Goal: Task Accomplishment & Management: Manage account settings

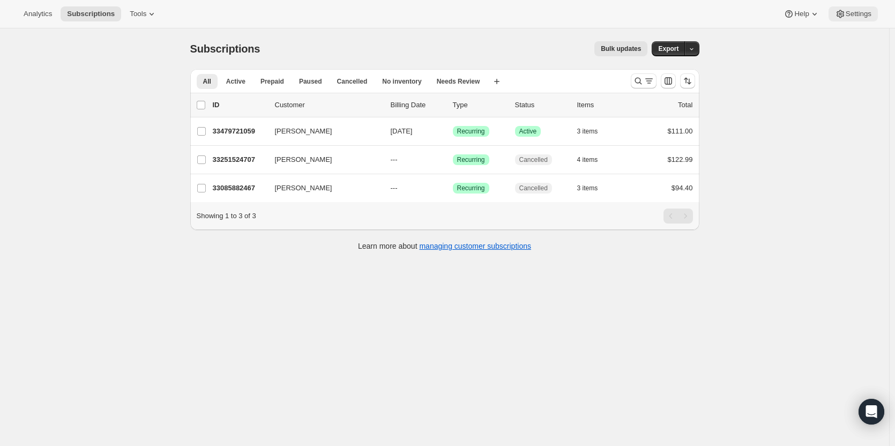
click at [851, 9] on button "Settings" at bounding box center [853, 13] width 49 height 15
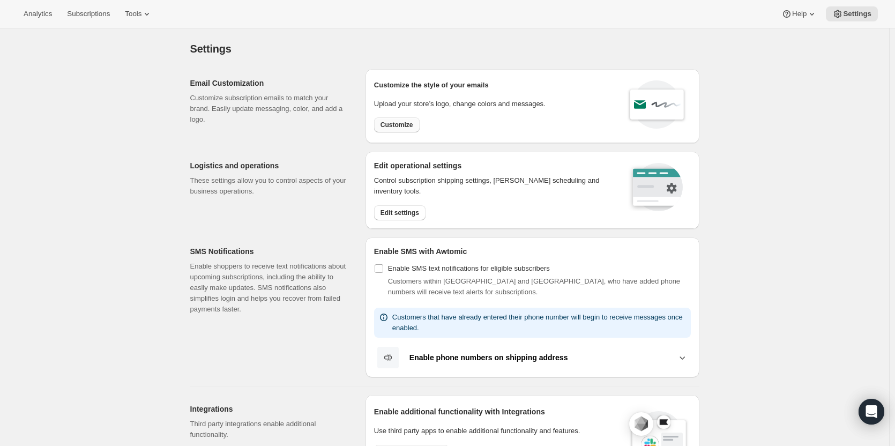
click at [388, 123] on span "Customize" at bounding box center [397, 125] width 33 height 9
select select "subscriptionMessage"
select select "5"
select select "15"
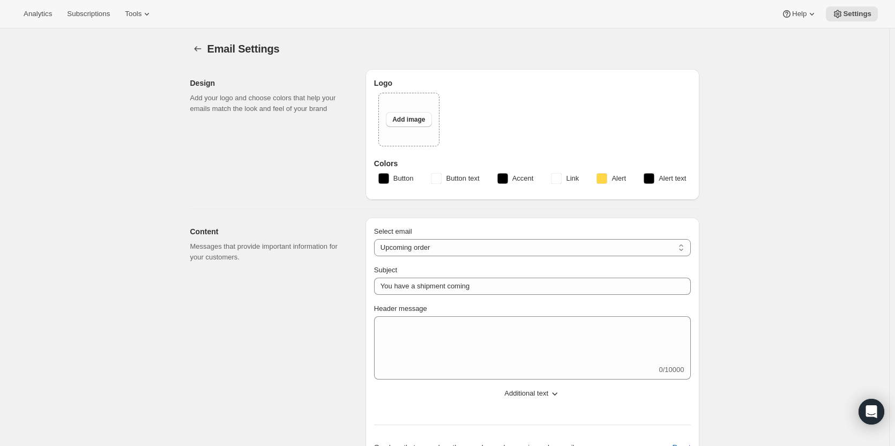
select select "14"
type input "Clif Family Winery"
checkbox input "false"
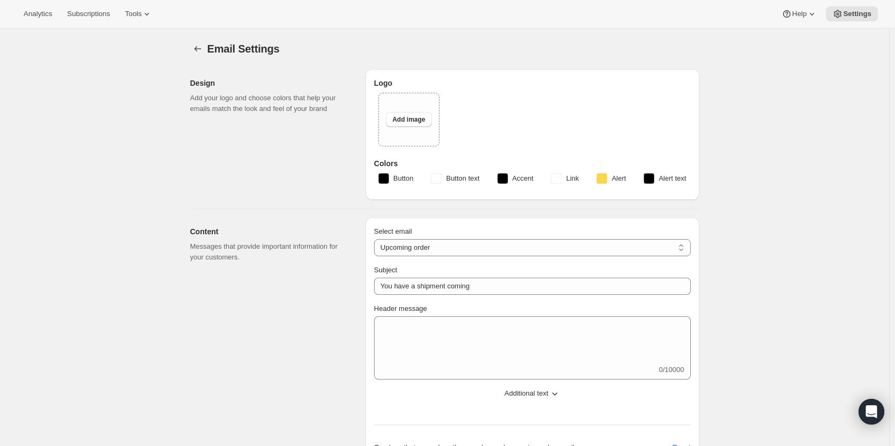
checkbox input "false"
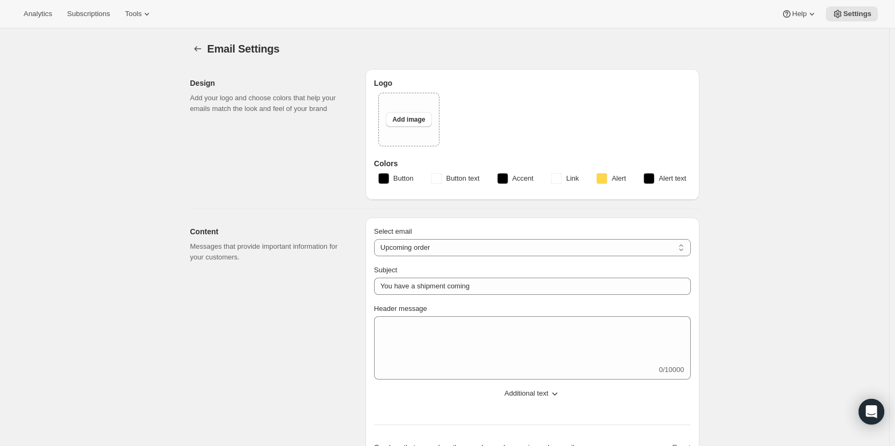
checkbox input "false"
click at [399, 182] on span "Button" at bounding box center [403, 178] width 20 height 11
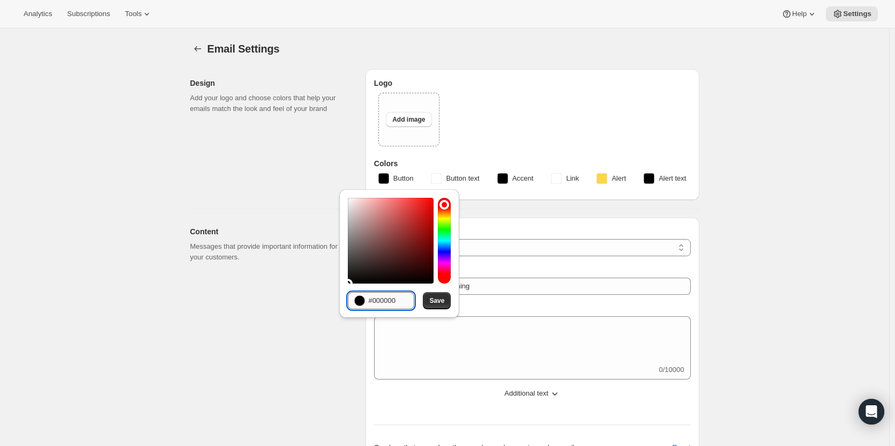
click at [390, 299] on input "#000000" at bounding box center [391, 300] width 46 height 17
paste input "9E1A1D"
type input "#9E1A1D"
click at [427, 303] on button "Save" at bounding box center [437, 300] width 28 height 17
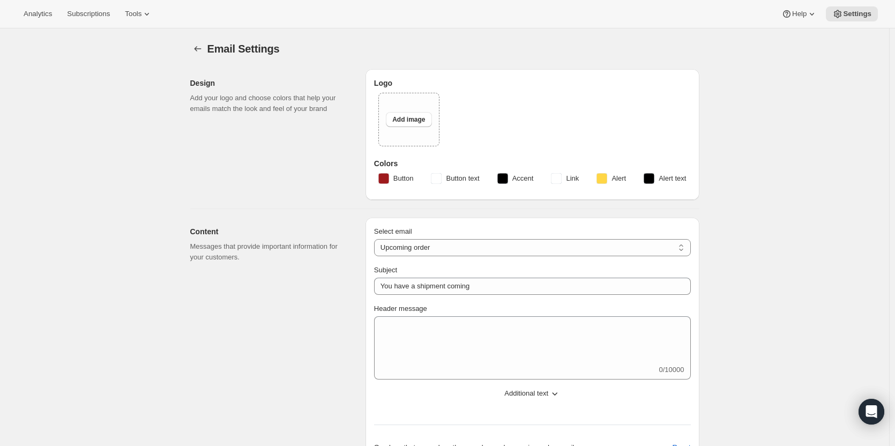
click at [530, 179] on span "Accent" at bounding box center [522, 178] width 21 height 11
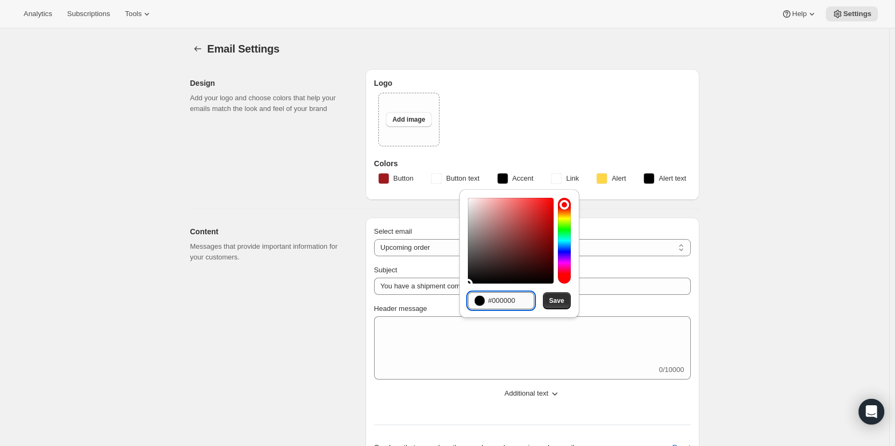
click at [519, 301] on input "#000000" at bounding box center [511, 300] width 46 height 17
paste input "333132"
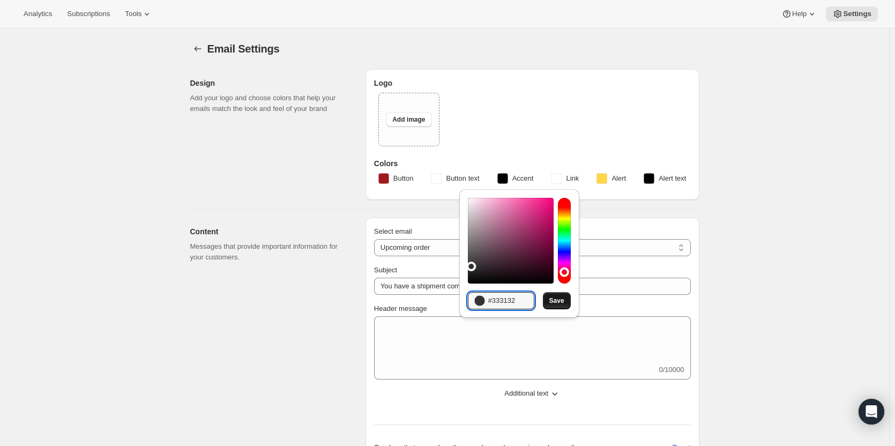
type input "#333132"
click at [553, 304] on span "Save" at bounding box center [556, 300] width 15 height 9
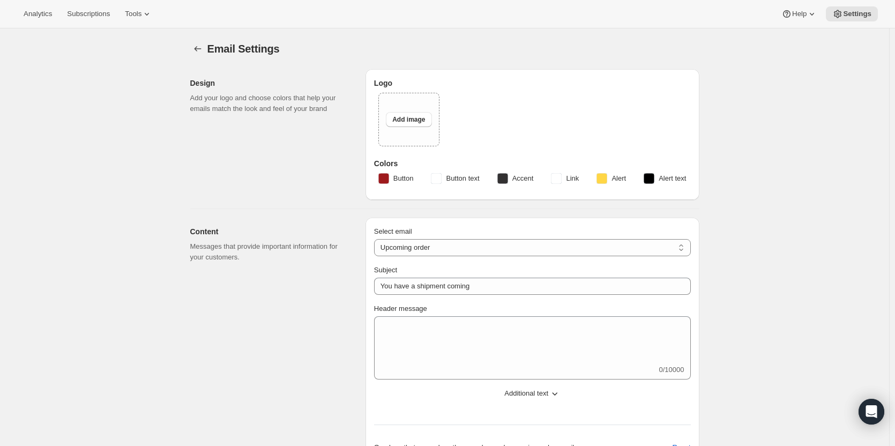
click at [569, 182] on span "Link" at bounding box center [572, 178] width 13 height 11
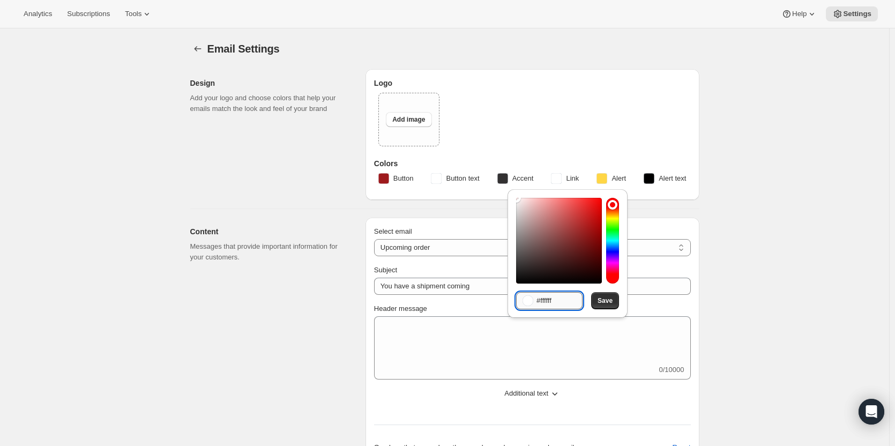
click at [552, 306] on input "#ffffff" at bounding box center [560, 300] width 46 height 17
click at [553, 306] on input "#ffffff" at bounding box center [560, 300] width 46 height 17
click at [547, 300] on input "#ffffff" at bounding box center [560, 300] width 46 height 17
paste input "9E1A1D"
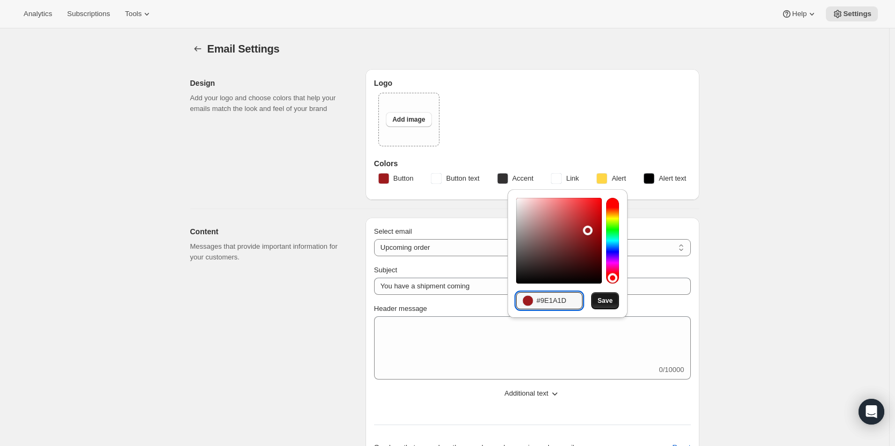
type input "#9E1A1D"
click at [616, 301] on button "Save" at bounding box center [605, 300] width 28 height 17
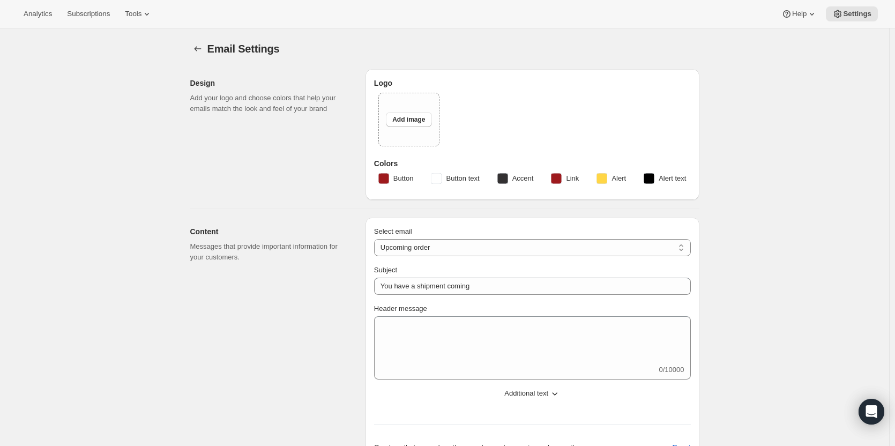
click at [619, 177] on span "Alert" at bounding box center [619, 178] width 14 height 11
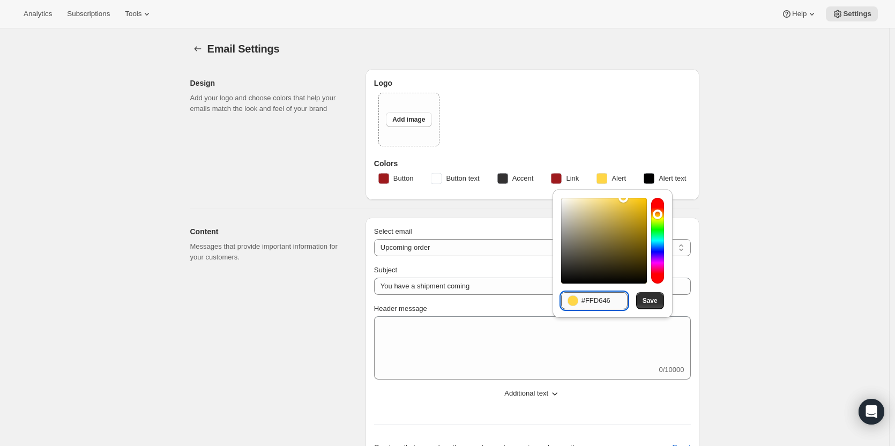
click at [605, 295] on input "#FFD646" at bounding box center [605, 300] width 46 height 17
paste input "EE33"
type input "#FFEE33"
click at [650, 298] on span "Save" at bounding box center [650, 300] width 15 height 9
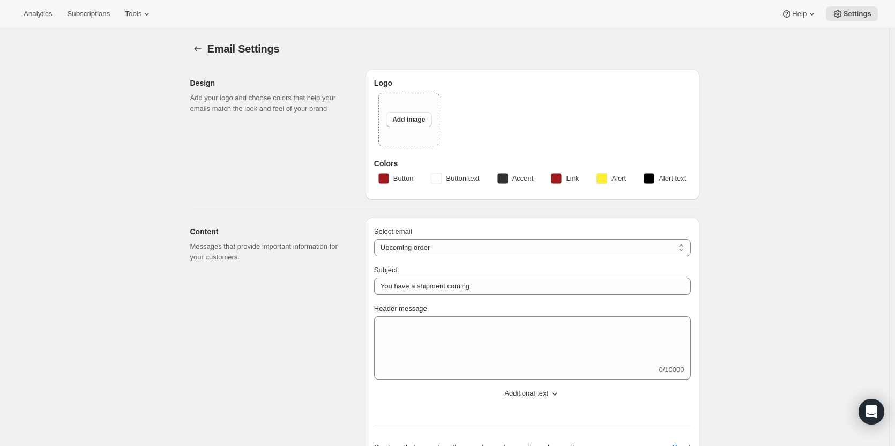
click at [672, 181] on span "Alert text" at bounding box center [672, 178] width 27 height 11
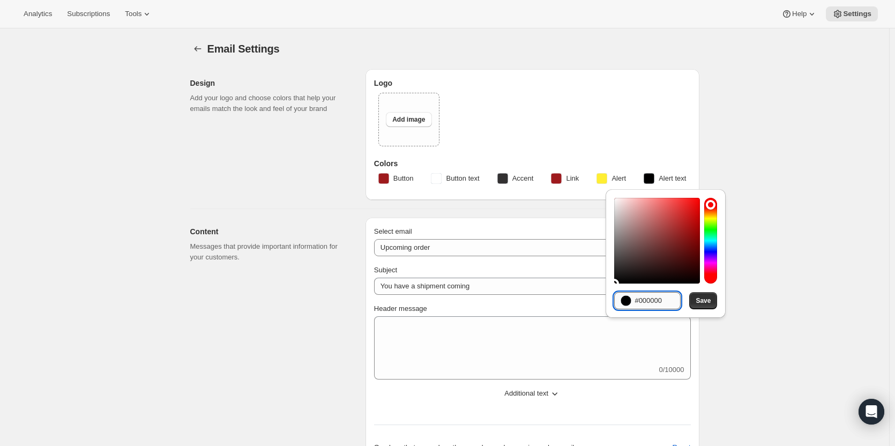
click at [649, 297] on input "#000000" at bounding box center [658, 300] width 46 height 17
paste input "333132"
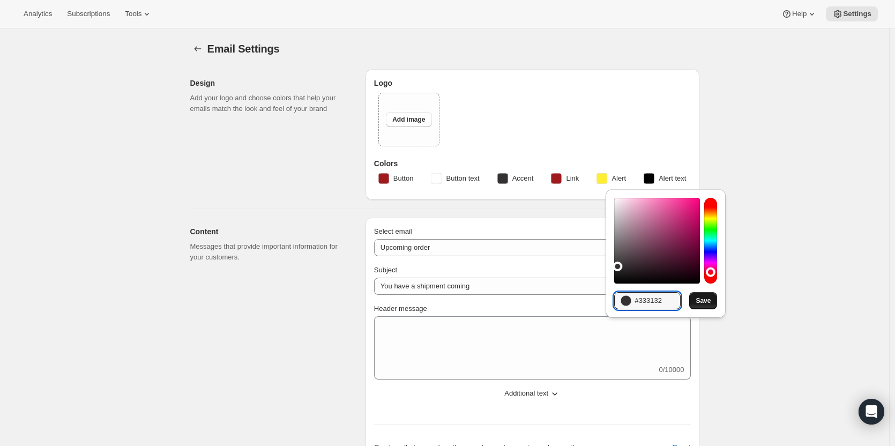
type input "#333132"
click at [699, 296] on button "Save" at bounding box center [703, 300] width 28 height 17
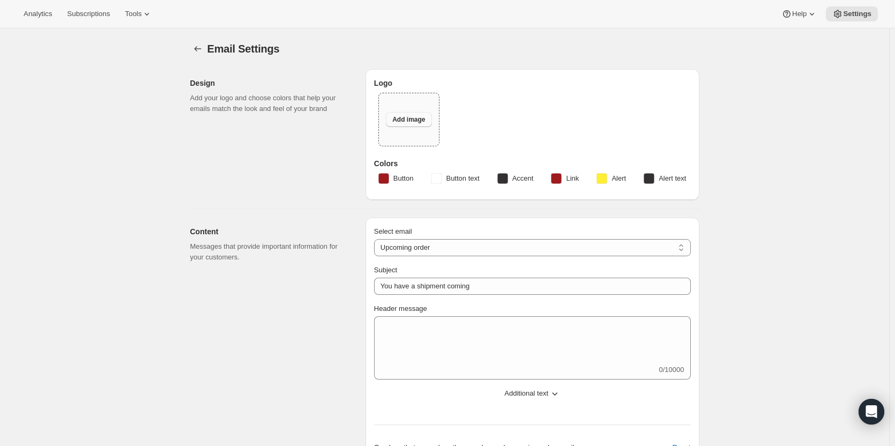
click at [421, 120] on span "Add image" at bounding box center [408, 119] width 33 height 9
type input "C:\fakepath\CFW_WineFoodFarm_Logo_704 - PNG.png"
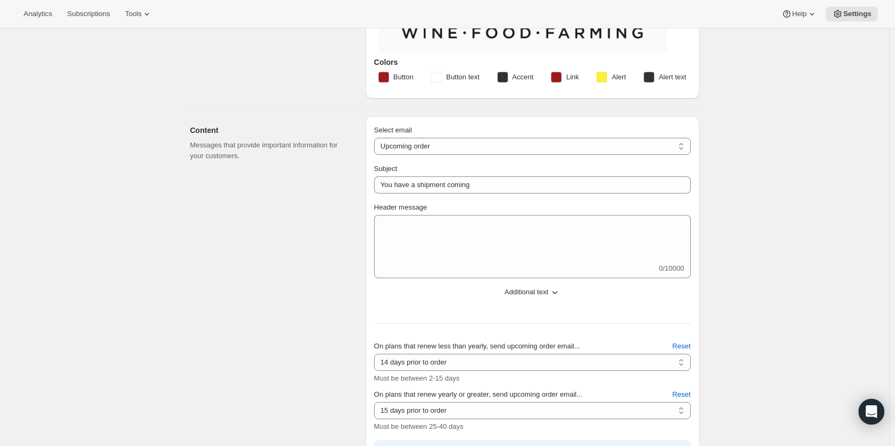
scroll to position [214, 0]
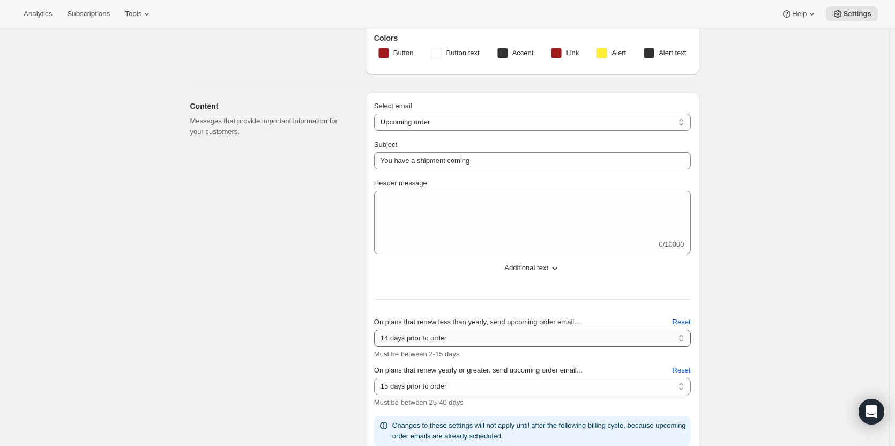
click at [487, 342] on select "2 days prior to order 3 days prior to order 4 days prior to order 5 days prior …" at bounding box center [532, 338] width 317 height 17
select select "7"
click at [376, 330] on select "2 days prior to order 3 days prior to order 4 days prior to order 5 days prior …" at bounding box center [532, 338] width 317 height 17
click at [469, 390] on select "10 days prior to order 11 days prior to order 12 days prior to order 13 days pr…" at bounding box center [532, 386] width 317 height 17
select select "10"
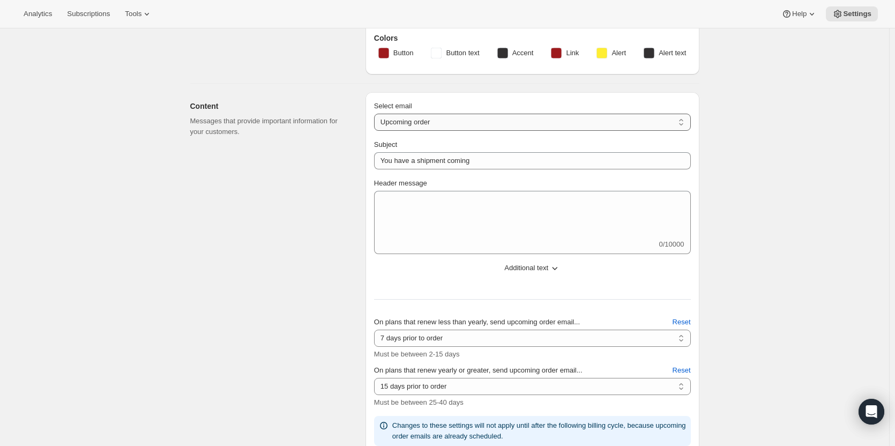
click at [376, 378] on select "10 days prior to order 11 days prior to order 12 days prior to order 13 days pr…" at bounding box center [532, 386] width 317 height 17
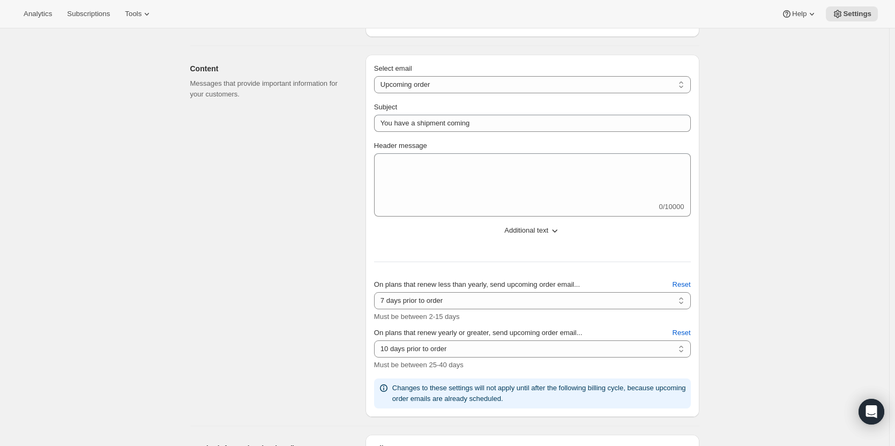
scroll to position [268, 0]
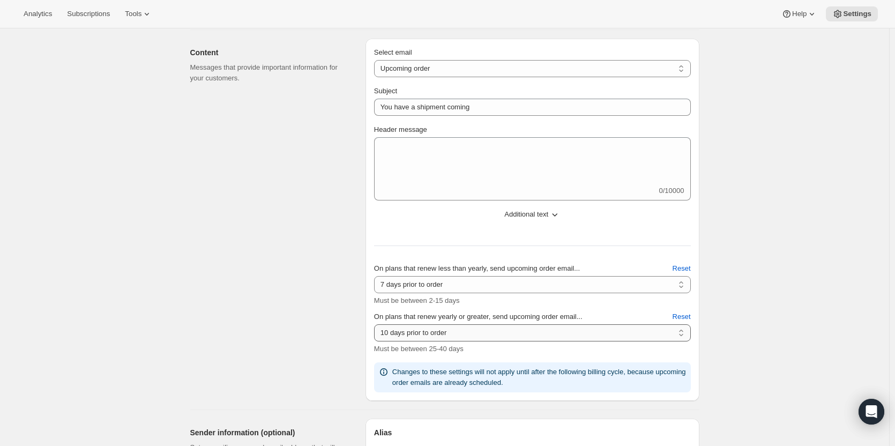
click at [560, 324] on select "10 days prior to order 11 days prior to order 12 days prior to order 13 days pr…" at bounding box center [532, 332] width 317 height 17
click at [376, 324] on select "10 days prior to order 11 days prior to order 12 days prior to order 13 days pr…" at bounding box center [532, 332] width 317 height 17
click at [416, 351] on span "Must be between 25-40 days" at bounding box center [419, 349] width 90 height 8
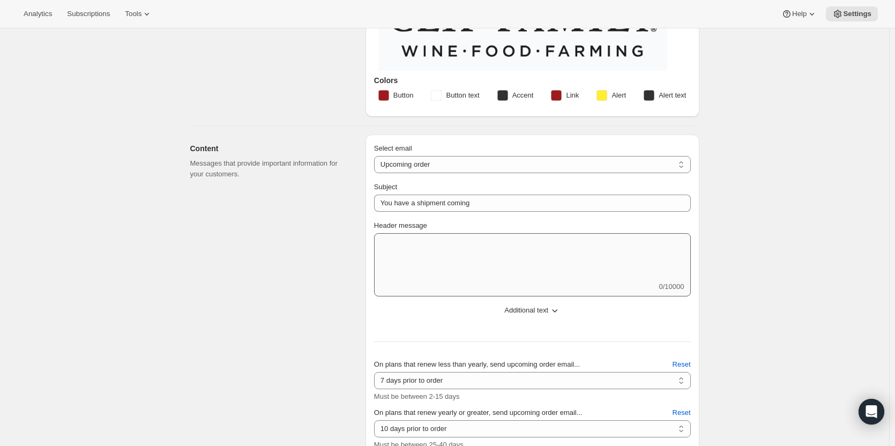
scroll to position [161, 0]
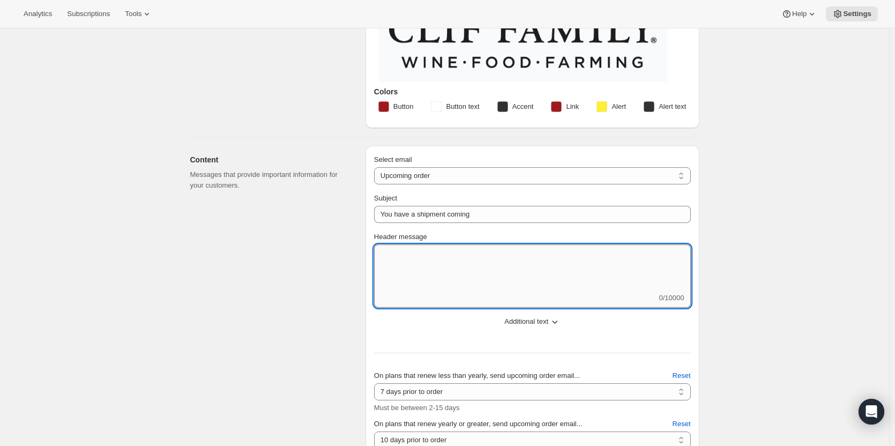
click at [479, 269] on textarea "Header message" at bounding box center [532, 268] width 317 height 48
click at [554, 319] on button "Additional text" at bounding box center [533, 321] width 330 height 17
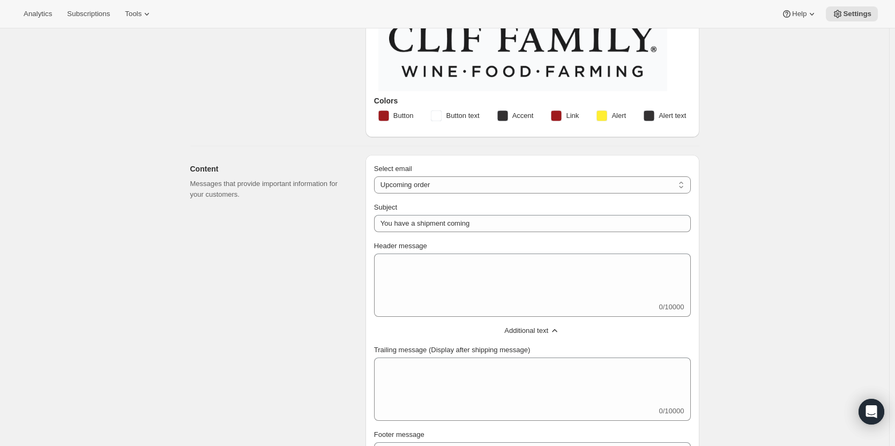
scroll to position [54, 0]
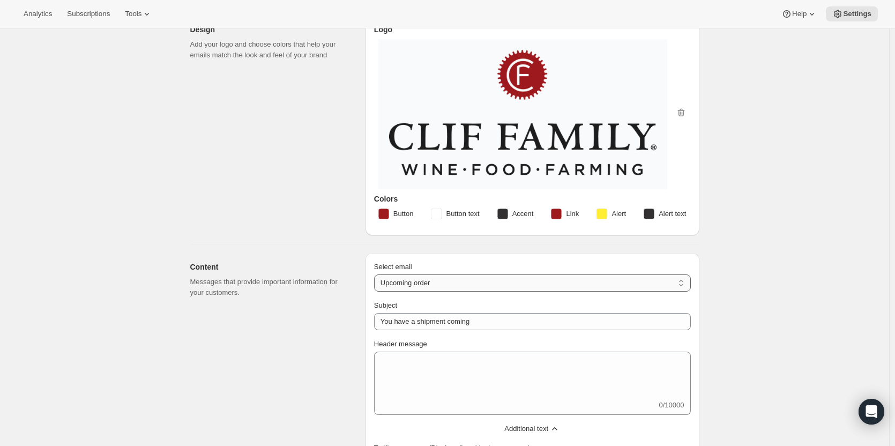
click at [661, 279] on select "New subscription Upcoming order Failed payment Delayed subscription (inventory …" at bounding box center [532, 282] width 317 height 17
select select "welcomeMessage"
click at [376, 274] on select "New subscription Upcoming order Failed payment Delayed subscription (inventory …" at bounding box center [532, 282] width 317 height 17
type input "Your new subscription"
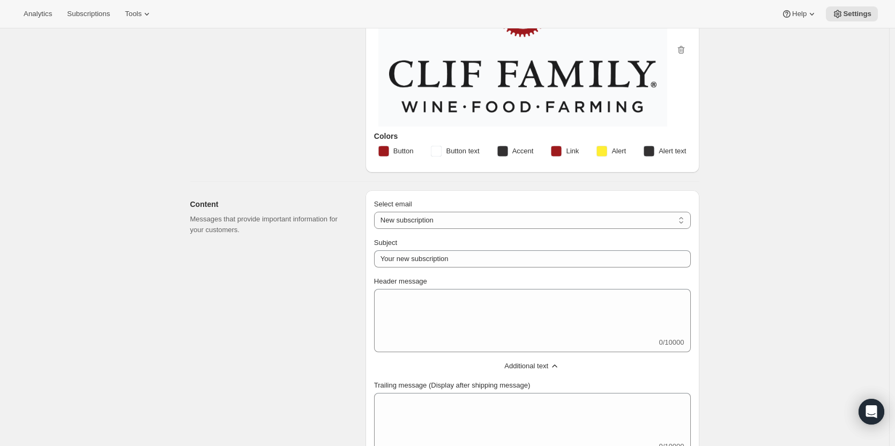
scroll to position [0, 0]
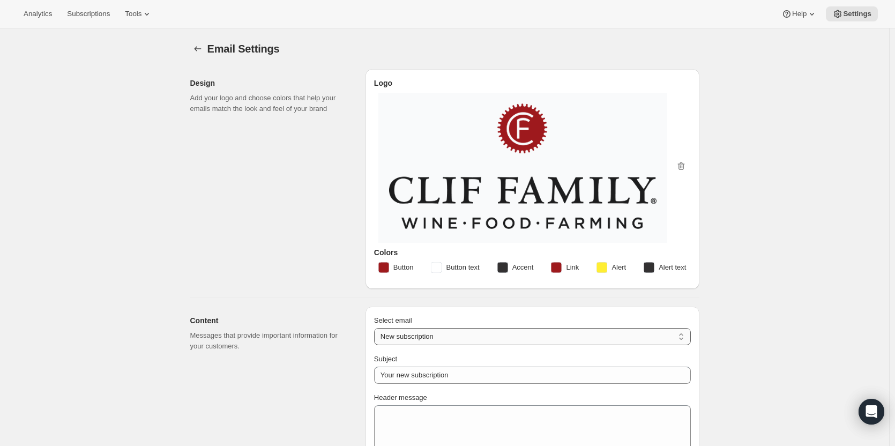
click at [421, 334] on select "New subscription Upcoming order Failed payment Delayed subscription (inventory …" at bounding box center [532, 336] width 317 height 17
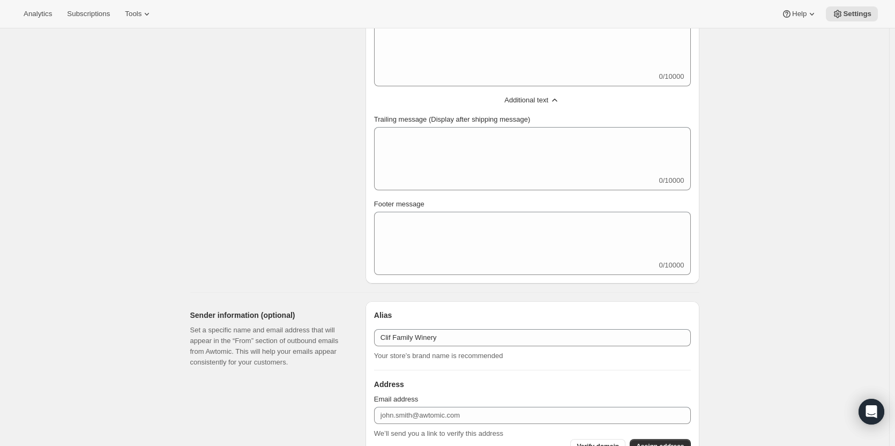
scroll to position [148, 0]
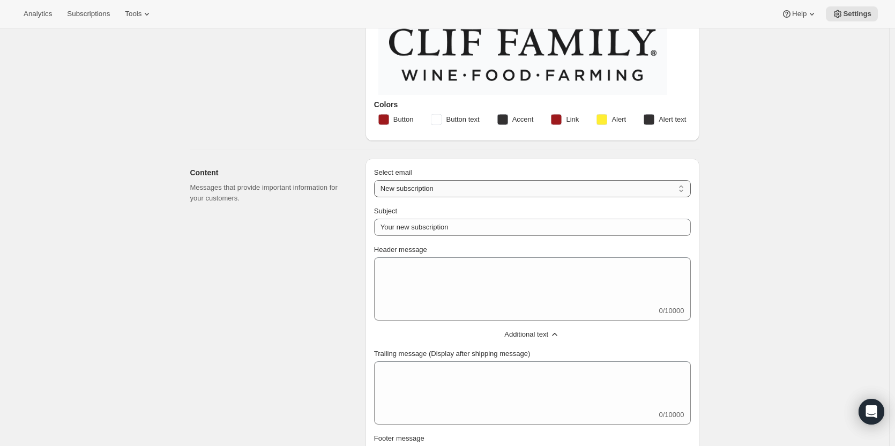
click at [422, 190] on select "New subscription Upcoming order Failed payment Delayed subscription (inventory …" at bounding box center [532, 188] width 317 height 17
select select "subscriptionMessage"
click at [376, 180] on select "New subscription Upcoming order Failed payment Delayed subscription (inventory …" at bounding box center [532, 188] width 317 height 17
type input "You have a shipment coming"
select select "7"
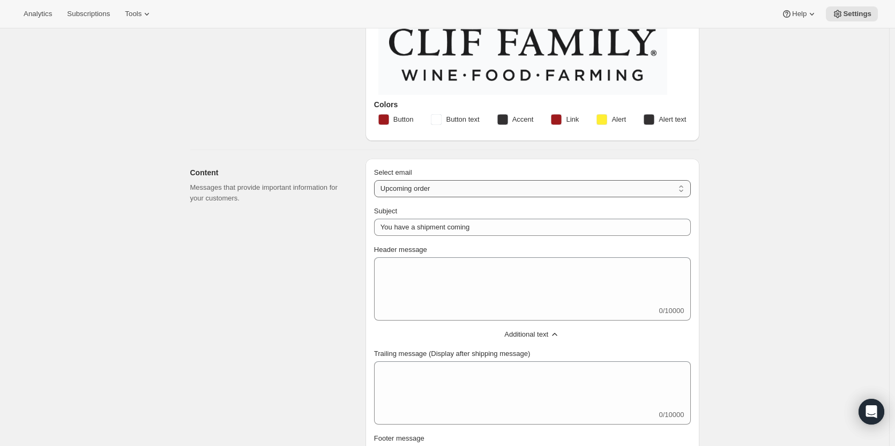
click at [449, 189] on select "New subscription Upcoming order Failed payment Delayed subscription (inventory …" at bounding box center [532, 188] width 317 height 17
click at [376, 180] on select "New subscription Upcoming order Failed payment Delayed subscription (inventory …" at bounding box center [532, 188] width 317 height 17
click at [439, 192] on select "New subscription Upcoming order Failed payment Delayed subscription (inventory …" at bounding box center [532, 188] width 317 height 17
select select "failedPaymentMessage"
click at [376, 180] on select "New subscription Upcoming order Failed payment Delayed subscription (inventory …" at bounding box center [532, 188] width 317 height 17
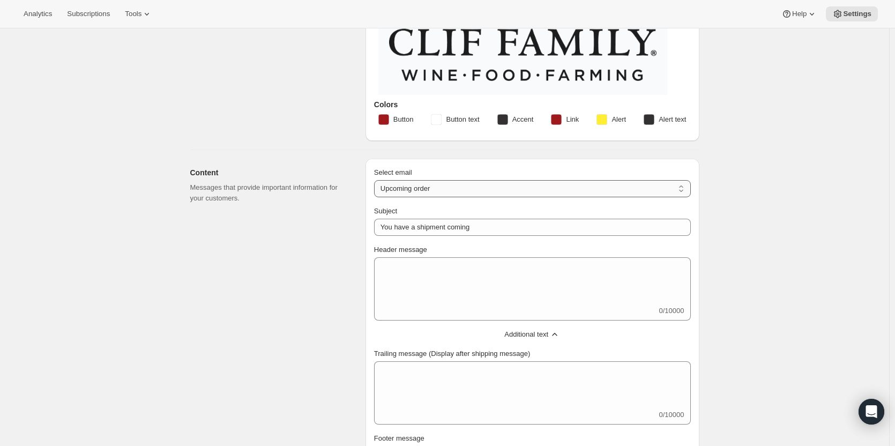
type input "Issue with Payment"
click at [434, 192] on select "New subscription Upcoming order Failed payment Delayed subscription (inventory …" at bounding box center [532, 188] width 317 height 17
click at [376, 180] on select "New subscription Upcoming order Failed payment Delayed subscription (inventory …" at bounding box center [532, 188] width 317 height 17
drag, startPoint x: 433, startPoint y: 188, endPoint x: 433, endPoint y: 195, distance: 6.4
click at [433, 189] on select "New subscription Upcoming order Failed payment Delayed subscription (inventory …" at bounding box center [532, 188] width 317 height 17
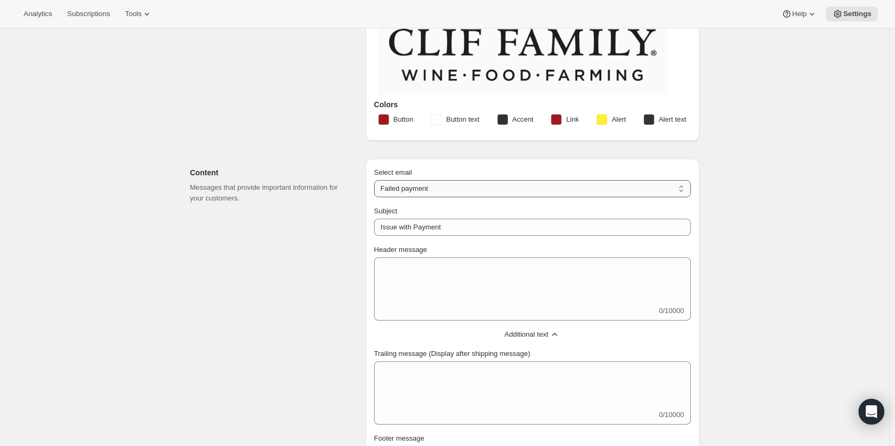
select select "delayedMessage"
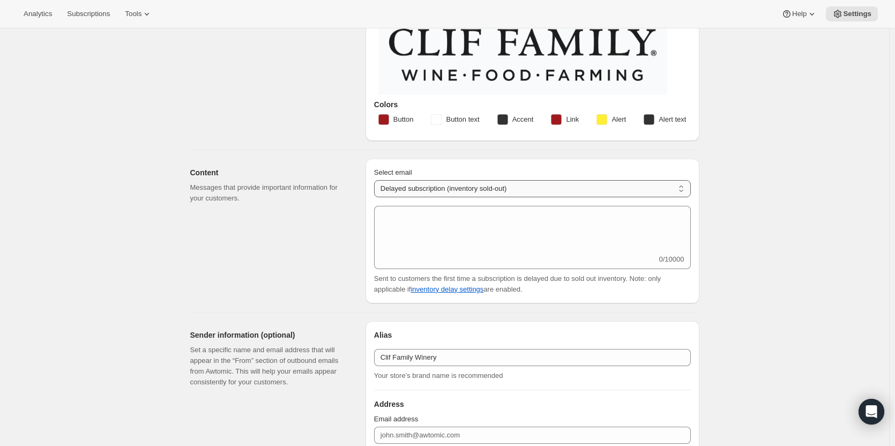
drag, startPoint x: 431, startPoint y: 181, endPoint x: 433, endPoint y: 192, distance: 11.9
click at [431, 181] on select "New subscription Upcoming order Failed payment Delayed subscription (inventory …" at bounding box center [532, 188] width 317 height 17
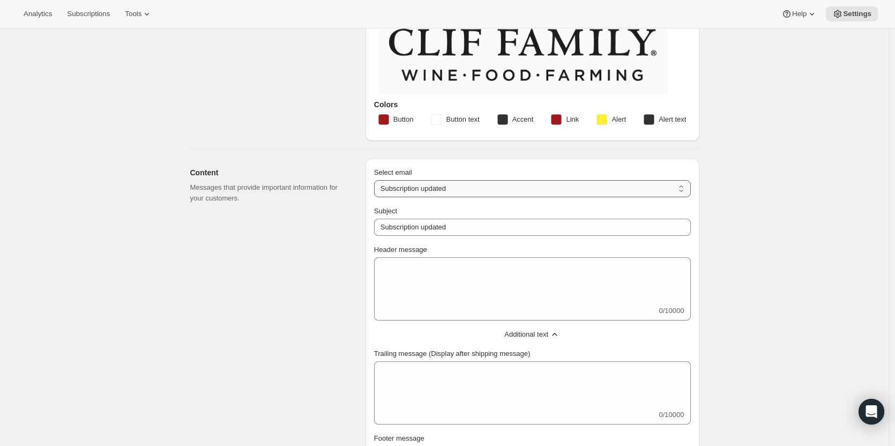
drag, startPoint x: 520, startPoint y: 181, endPoint x: 516, endPoint y: 188, distance: 8.2
click at [520, 182] on select "New subscription Upcoming order Failed payment Delayed subscription (inventory …" at bounding box center [532, 188] width 317 height 17
select select "welcomeMessage"
click at [376, 180] on select "New subscription Upcoming order Failed payment Delayed subscription (inventory …" at bounding box center [532, 188] width 317 height 17
type input "Your new subscription"
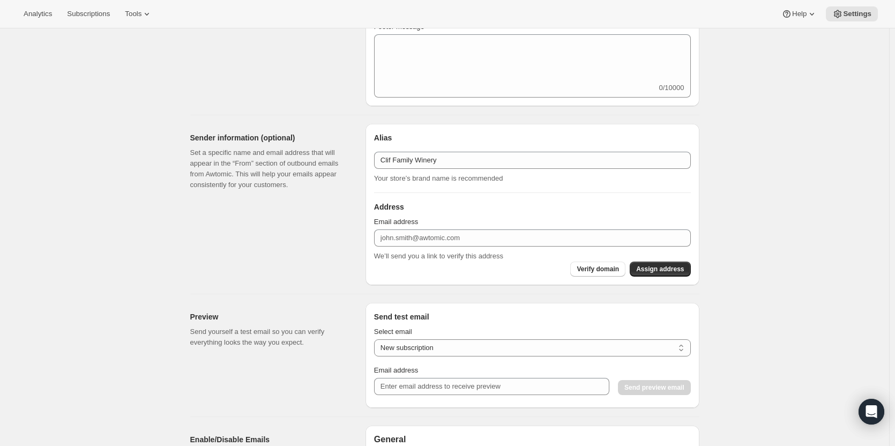
scroll to position [536, 0]
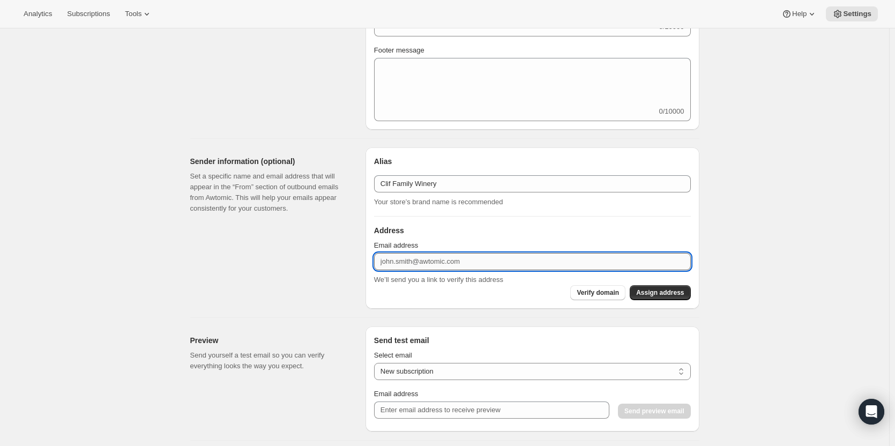
click at [457, 255] on input "Email address" at bounding box center [532, 261] width 317 height 17
type input "[EMAIL_ADDRESS][DOMAIN_NAME]"
click at [460, 253] on input "[EMAIL_ADDRESS][DOMAIN_NAME]" at bounding box center [532, 261] width 317 height 17
click at [461, 253] on input "[EMAIL_ADDRESS][DOMAIN_NAME]" at bounding box center [532, 261] width 317 height 17
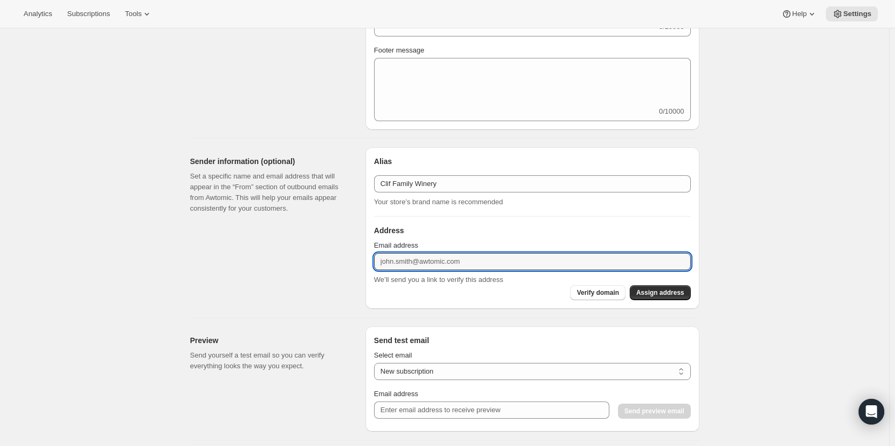
drag, startPoint x: 795, startPoint y: 162, endPoint x: 821, endPoint y: 208, distance: 52.1
click at [795, 165] on div "Email Settings. This page is ready Email Settings Design Add your logo and choo…" at bounding box center [444, 231] width 889 height 1478
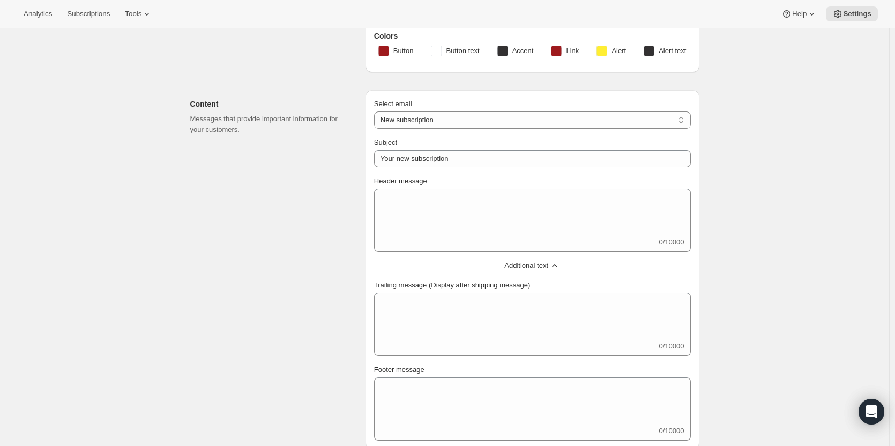
scroll to position [0, 0]
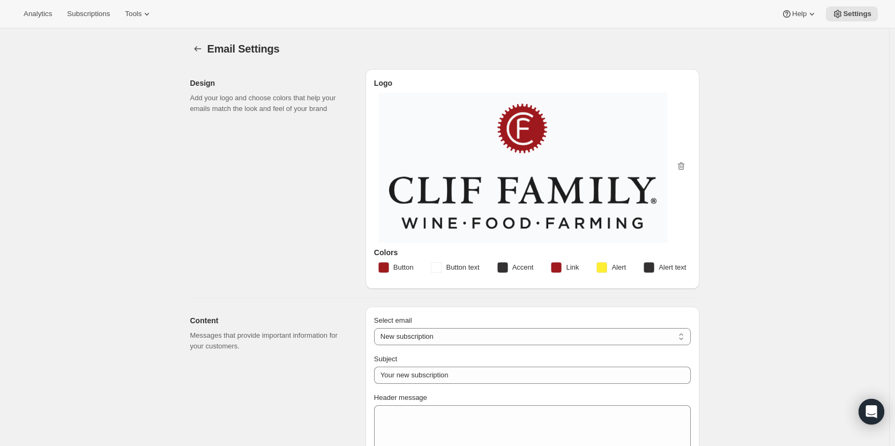
click at [215, 47] on span "Email Settings" at bounding box center [243, 49] width 72 height 12
click at [199, 46] on icon "Settings" at bounding box center [197, 48] width 11 height 11
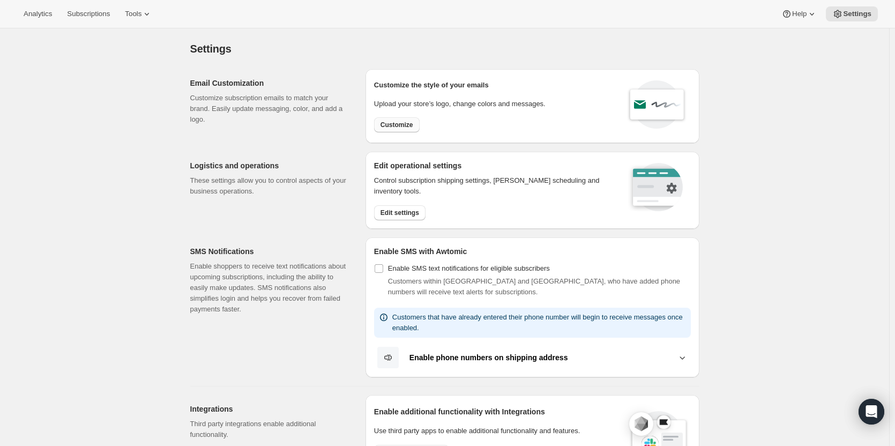
click at [392, 122] on span "Customize" at bounding box center [397, 125] width 33 height 9
select select "subscriptionMessage"
select select "5"
select select "15"
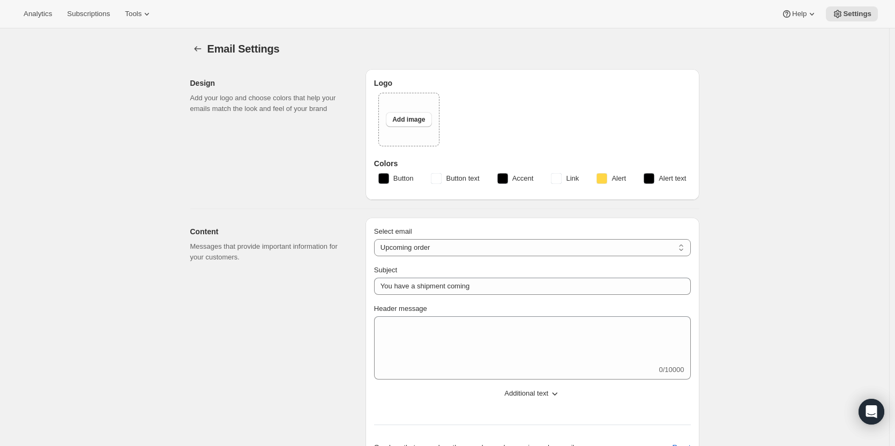
select select "7"
select select "10"
type input "Clif Family Winery"
checkbox input "false"
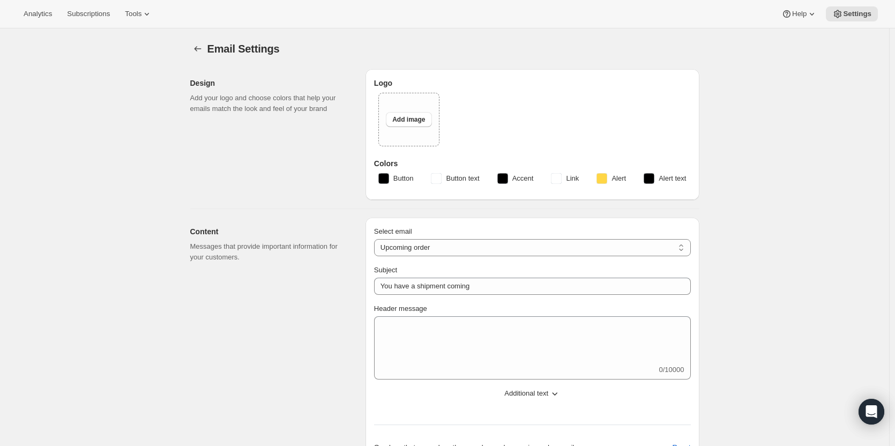
checkbox input "false"
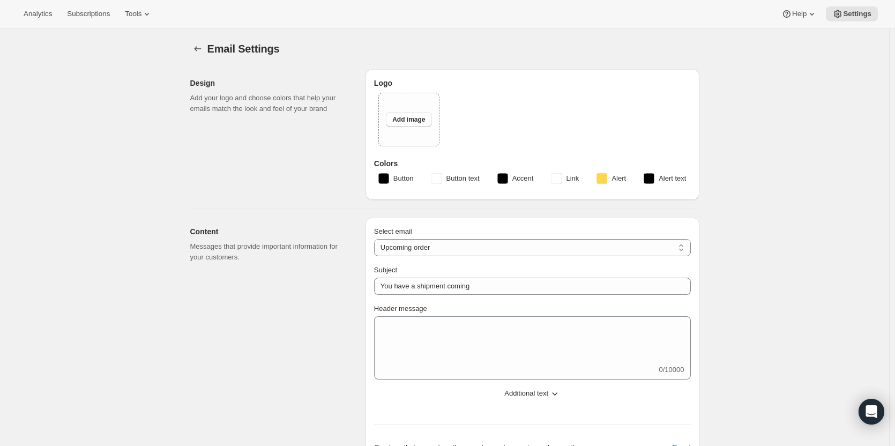
checkbox input "false"
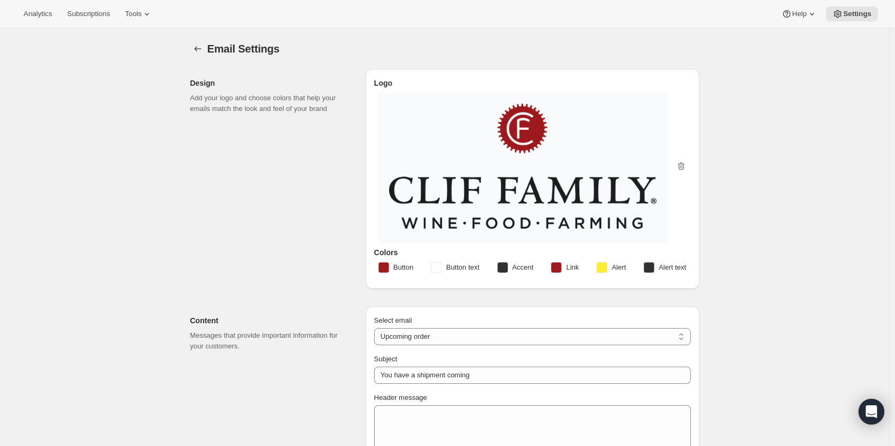
scroll to position [214, 0]
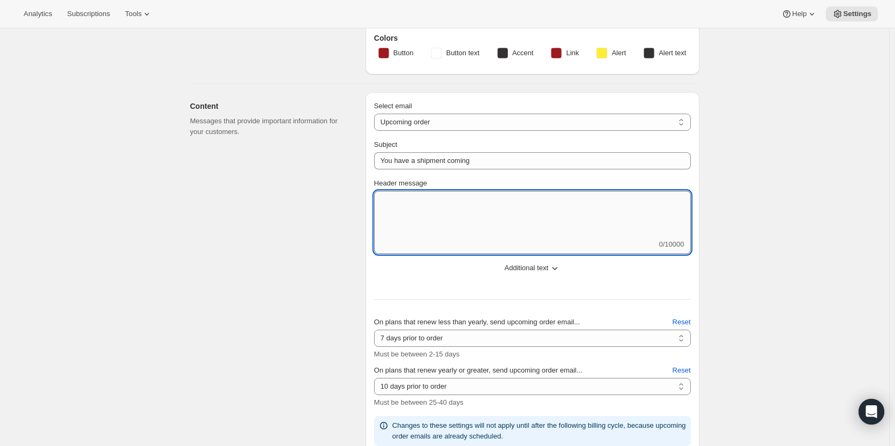
click at [484, 213] on textarea "Header message" at bounding box center [532, 215] width 317 height 48
